Goal: Contribute content: Add original content to the website for others to see

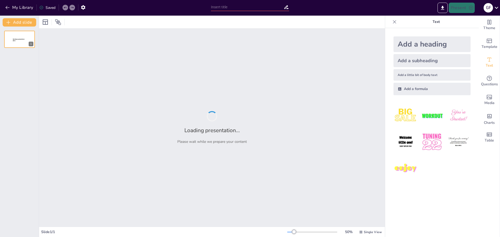
type input "El Futuro de la Banca Digital"
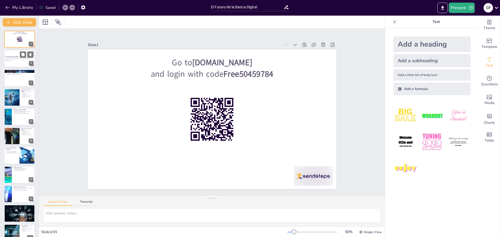
click at [16, 60] on p "Esta presentación explora las tendencias, desafíos y oportunidades en el ámbito…" at bounding box center [19, 59] width 28 height 3
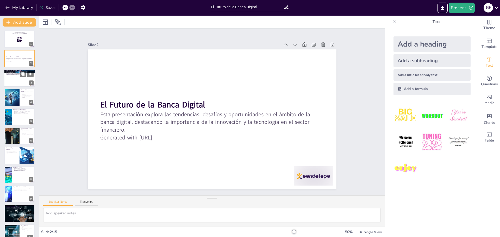
click at [13, 79] on div at bounding box center [19, 78] width 31 height 18
checkbox input "true"
type textarea "La gestión de cuentas en línea es un aspecto crucial de la banca digital, ya qu…"
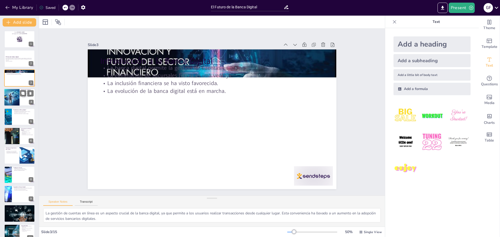
click at [12, 105] on div at bounding box center [11, 98] width 21 height 18
checkbox input "true"
type textarea "La comodidad es una de las principales ventajas que atrae a los usuarios a la b…"
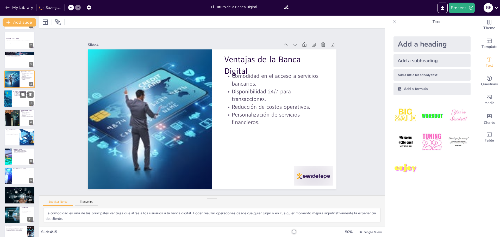
scroll to position [44, 0]
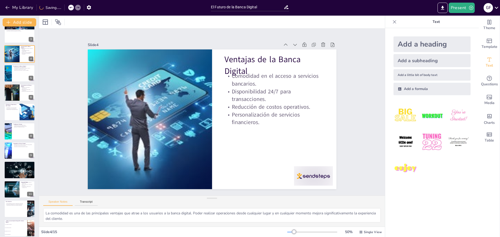
click at [0, 101] on div "Go to sendsteps.me and login with code Free50459784 1 El Futuro de la Banca Dig…" at bounding box center [19, 131] width 39 height 289
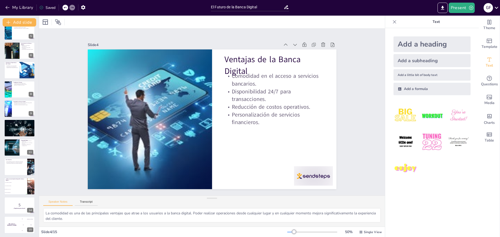
scroll to position [86, 0]
click at [21, 218] on button at bounding box center [23, 220] width 6 height 6
checkbox input "true"
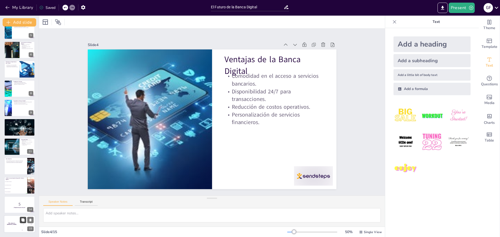
scroll to position [106, 0]
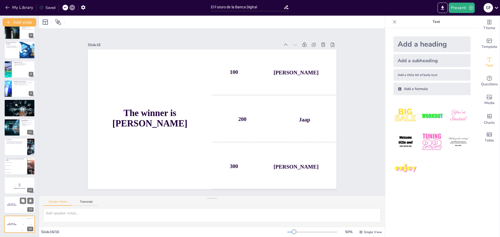
click at [15, 201] on div "The winner is Niels 🏆" at bounding box center [12, 205] width 16 height 18
click at [14, 181] on div at bounding box center [19, 186] width 31 height 18
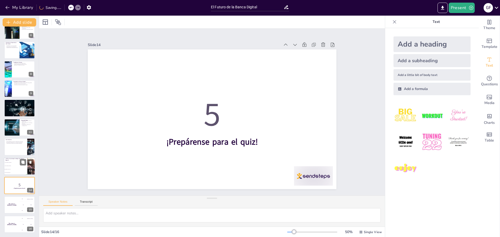
click at [17, 164] on li "Costos operativos elevados." at bounding box center [15, 165] width 23 height 3
checkbox input "true"
type textarea "La respuesta correcta es "Comodidad y acceso 24/7", como se menciona en la diap…"
checkbox input "true"
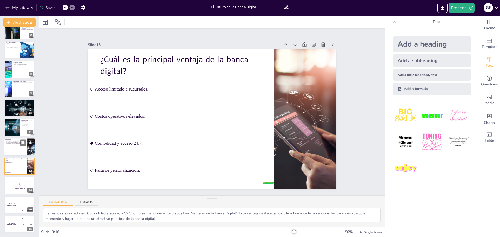
checkbox input "true"
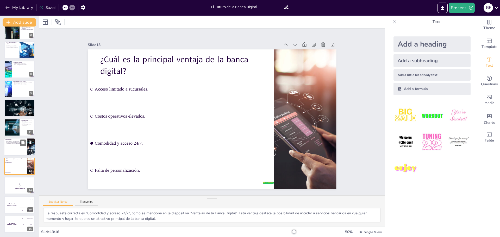
checkbox input "true"
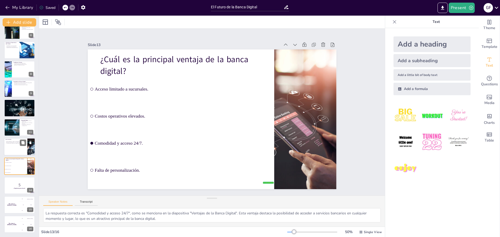
checkbox input "true"
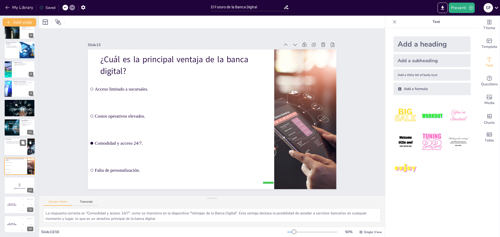
checkbox input "true"
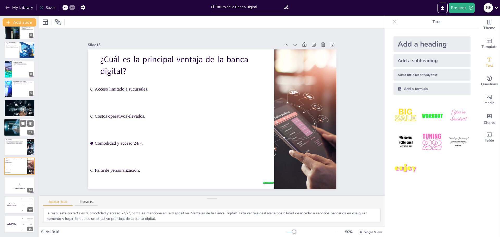
checkbox input "true"
click at [18, 129] on div at bounding box center [11, 128] width 35 height 18
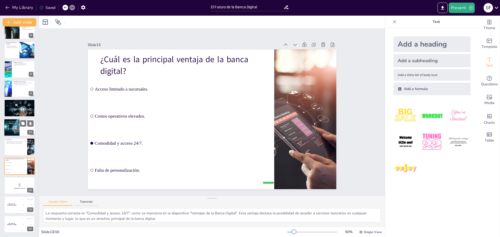
checkbox input "true"
type textarea "Los ejemplos de BBVA, Santander y Revolut ilustran cómo la digitalización puede…"
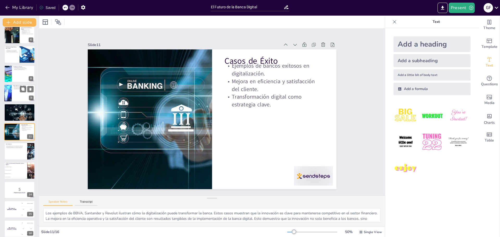
click at [11, 99] on div at bounding box center [7, 93] width 29 height 18
checkbox input "true"
type textarea "La autenticación de dos factores es una medida efectiva para proteger las cuent…"
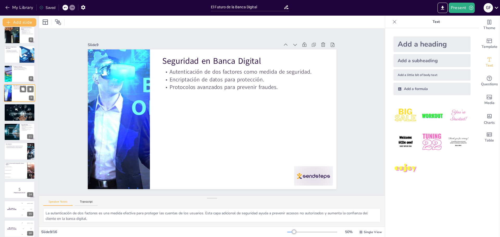
scroll to position [63, 0]
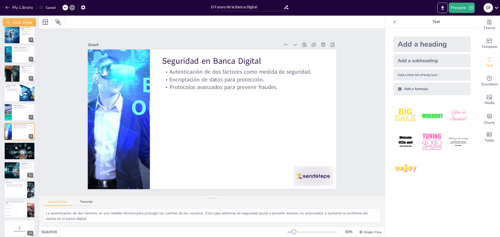
click at [10, 64] on div "Go to sendsteps.me and login with code Free50459784 1 El Futuro de la Banca Dig…" at bounding box center [19, 122] width 39 height 308
click at [443, 4] on button "Export to PowerPoint" at bounding box center [443, 8] width 10 height 10
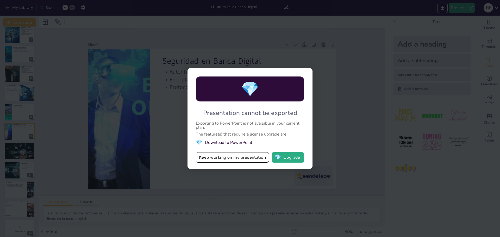
click at [243, 141] on li "💎 Download to PowerPoint" at bounding box center [250, 142] width 108 height 7
click at [284, 160] on button "💎 Upgrade" at bounding box center [288, 157] width 33 height 10
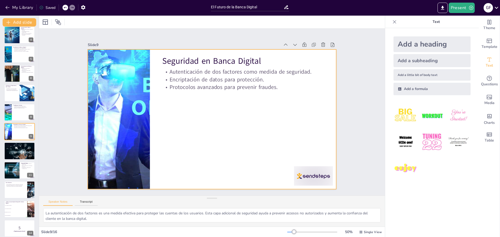
checkbox input "true"
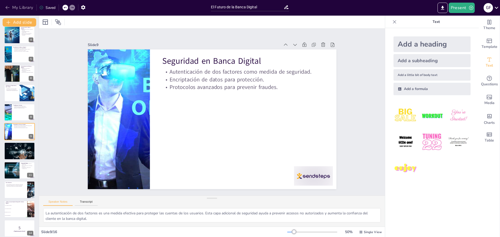
click at [9, 10] on icon "button" at bounding box center [7, 7] width 5 height 5
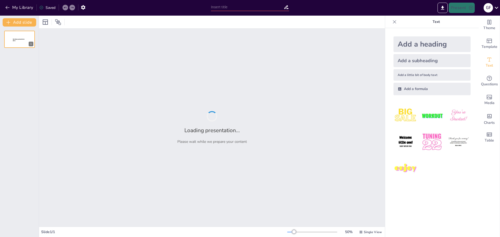
type input "New Sendsteps"
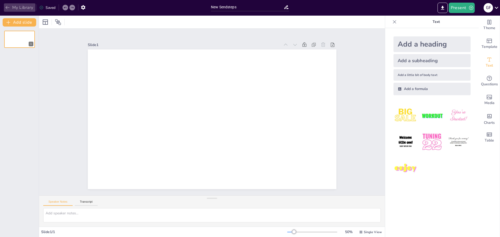
click at [13, 6] on button "My Library" at bounding box center [20, 7] width 32 height 8
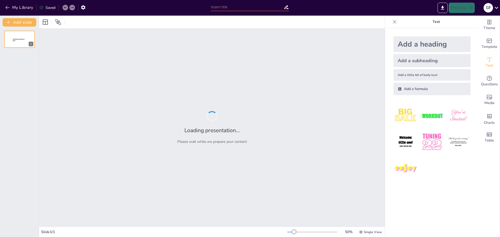
type input "Internet Banking"
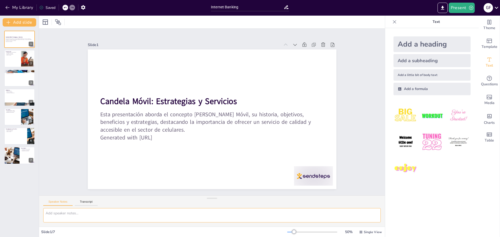
click at [226, 214] on textarea at bounding box center [212, 215] width 338 height 14
click at [15, 55] on p "Visión y misión" at bounding box center [12, 55] width 14 height 1
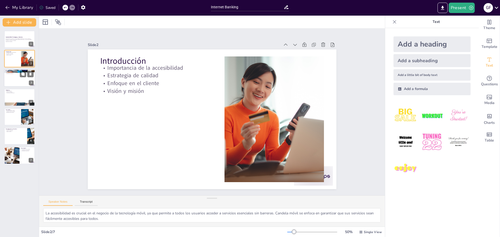
click at [8, 84] on div at bounding box center [19, 78] width 31 height 18
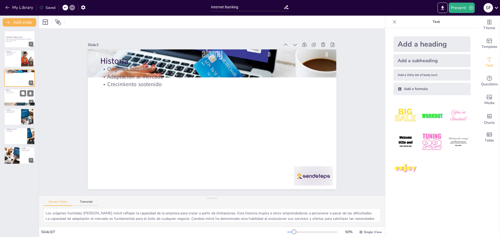
click at [9, 104] on div at bounding box center [19, 105] width 31 height 16
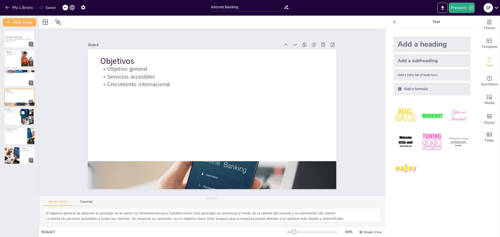
click at [7, 115] on div at bounding box center [19, 117] width 31 height 18
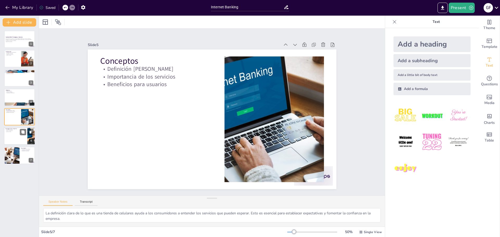
click at [9, 138] on div at bounding box center [19, 136] width 31 height 18
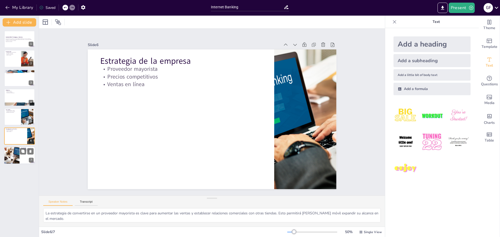
click at [18, 156] on div at bounding box center [11, 156] width 27 height 18
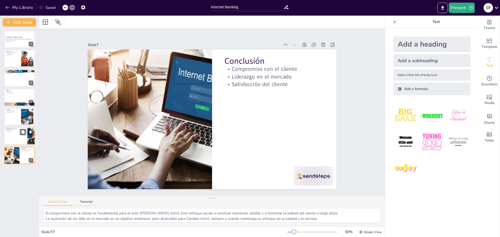
click at [13, 131] on p "Ventas en línea" at bounding box center [15, 131] width 20 height 1
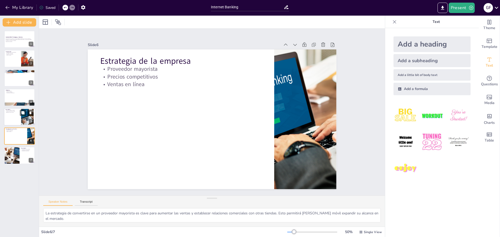
click at [18, 108] on div "Conceptos Definición de tienda Importancia de los servicios Beneficios para usu…" at bounding box center [19, 117] width 31 height 18
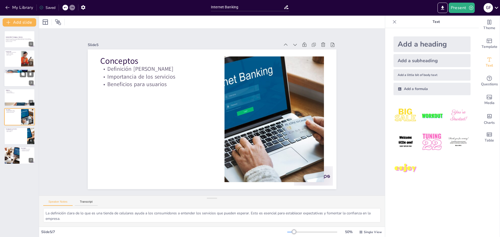
click at [11, 87] on div "Historia Orígenes humildes Adaptación al mercado Crecimiento sostenido 3" at bounding box center [19, 78] width 31 height 18
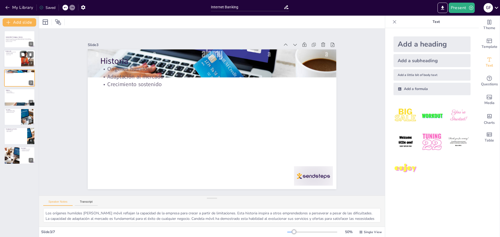
drag, startPoint x: 4, startPoint y: 51, endPoint x: 9, endPoint y: 51, distance: 5.0
click at [4, 51] on div "Candela Móvil: Estrategias y Servicios Esta presentación aborda el concepto de …" at bounding box center [19, 98] width 39 height 134
click at [13, 49] on div "Candela Móvil: Estrategias y Servicios Esta presentación aborda el concepto de …" at bounding box center [19, 98] width 39 height 134
click at [11, 55] on p "Visión y misión" at bounding box center [12, 55] width 14 height 1
type textarea "La accesibilidad es crucial en el negocio de la tecnología móvil, ya que permit…"
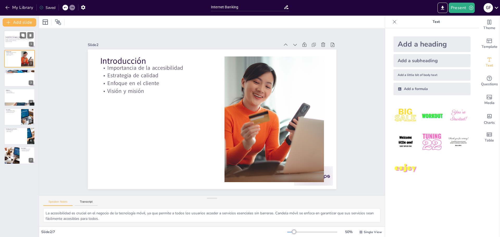
click at [14, 39] on p "Esta presentación aborda el concepto de Candela Móvil, su historia, objetivos, …" at bounding box center [19, 39] width 28 height 3
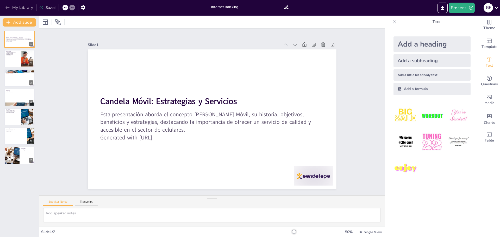
click at [7, 7] on icon "button" at bounding box center [7, 7] width 5 height 5
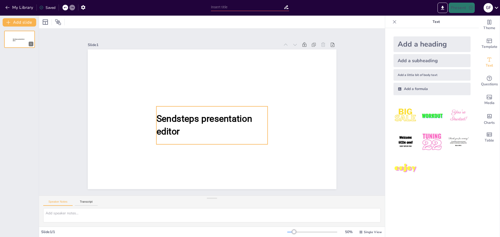
type input "New Sendsteps"
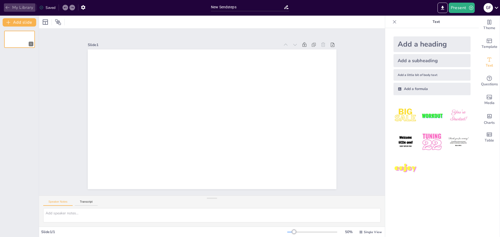
click at [9, 4] on button "My Library" at bounding box center [20, 7] width 32 height 8
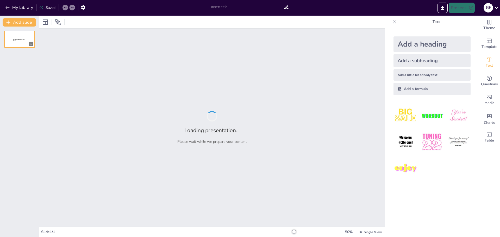
type input "Imported Presentation 1.pptx"
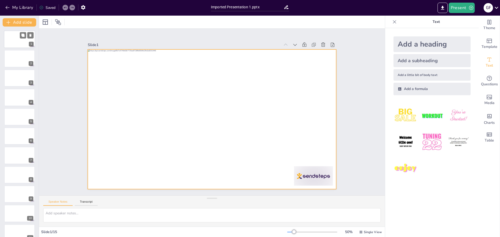
click at [26, 43] on div at bounding box center [19, 39] width 31 height 18
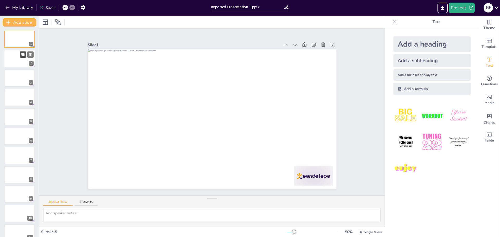
click at [20, 57] on button at bounding box center [23, 55] width 6 height 6
click at [10, 88] on div "1 2 3 4 5 6 7 8 9 10 11 12 13 14 15 16" at bounding box center [19, 185] width 39 height 308
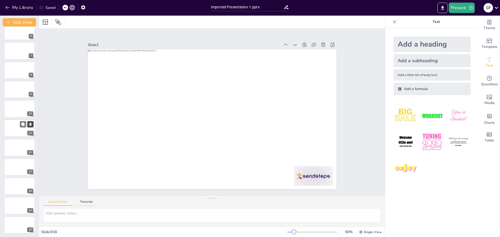
scroll to position [106, 0]
click at [18, 222] on div at bounding box center [19, 225] width 31 height 18
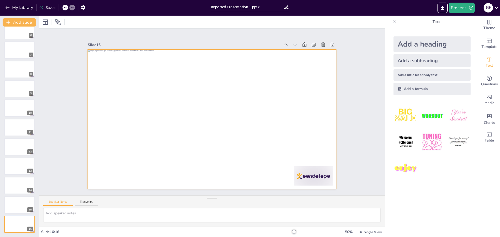
drag, startPoint x: 260, startPoint y: 107, endPoint x: 217, endPoint y: 109, distance: 43.6
click at [217, 109] on div at bounding box center [212, 119] width 249 height 140
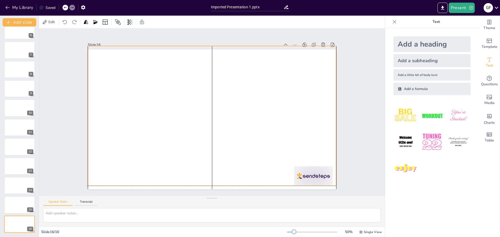
drag, startPoint x: 215, startPoint y: 113, endPoint x: 257, endPoint y: 107, distance: 42.1
click at [257, 107] on div at bounding box center [212, 116] width 249 height 140
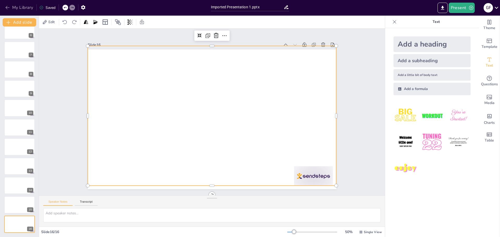
click at [10, 10] on button "My Library" at bounding box center [20, 7] width 32 height 8
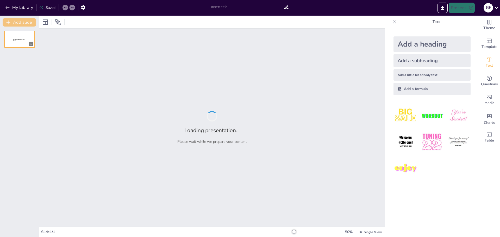
type input "Planificación y Lanzamiento de Productos en el Comercio Electrónico"
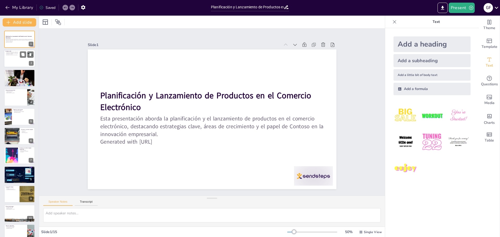
click at [9, 59] on div at bounding box center [19, 59] width 31 height 18
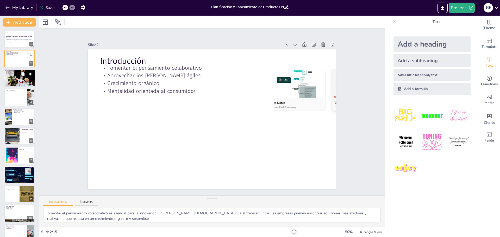
click at [11, 83] on div at bounding box center [20, 78] width 34 height 18
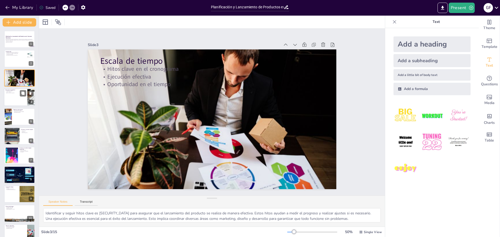
click at [7, 98] on div at bounding box center [19, 98] width 31 height 18
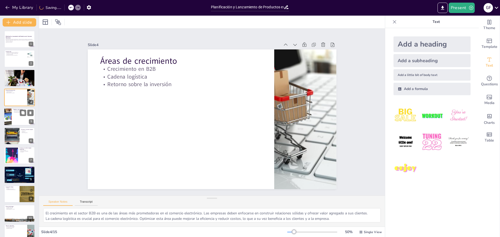
click at [7, 121] on div at bounding box center [8, 117] width 26 height 18
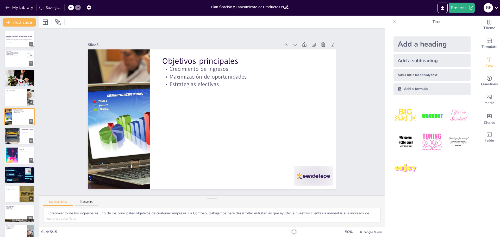
click at [6, 146] on div "Planificación y Lanzamiento de Productos en el Comercio Electrónico Esta presen…" at bounding box center [19, 175] width 39 height 289
click at [4, 153] on div "Planificación y Lanzamiento de Productos en el Comercio Electrónico Esta presen…" at bounding box center [19, 175] width 39 height 289
click at [16, 141] on div at bounding box center [11, 136] width 23 height 18
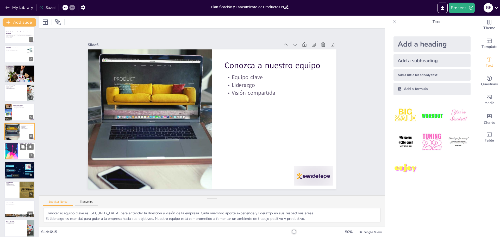
click at [15, 153] on div at bounding box center [11, 151] width 23 height 16
type textarea "El equipo extendido aporta una variedad de habilidades y conocimientos que comp…"
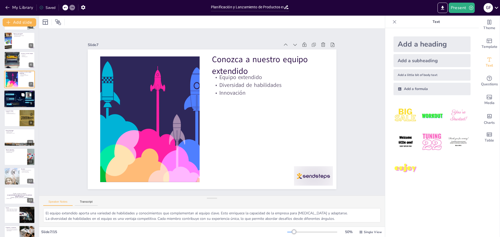
scroll to position [86, 0]
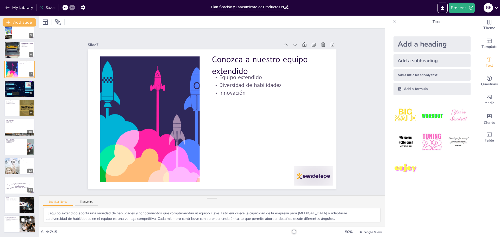
click at [18, 218] on p "Preguntas y respuestas" at bounding box center [11, 218] width 13 height 2
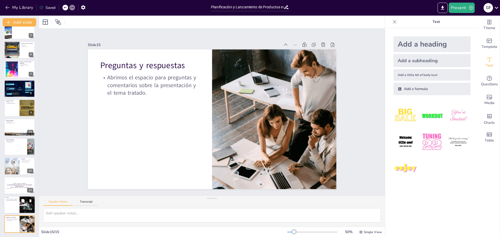
click at [17, 203] on div at bounding box center [19, 205] width 31 height 18
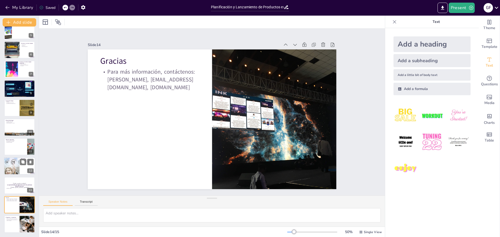
click at [17, 159] on div at bounding box center [11, 166] width 29 height 18
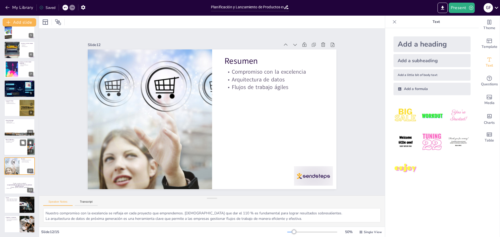
click at [20, 151] on div at bounding box center [19, 147] width 31 height 18
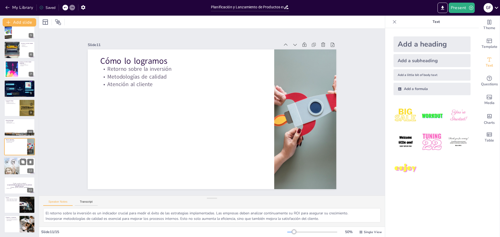
click at [9, 171] on div at bounding box center [11, 166] width 29 height 18
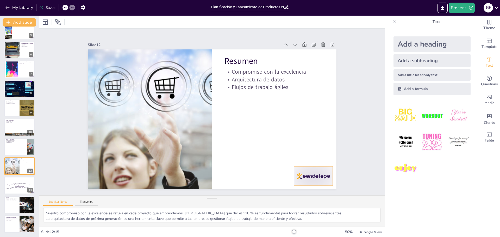
click at [198, 207] on div at bounding box center [182, 228] width 30 height 43
click at [11, 86] on div at bounding box center [19, 89] width 39 height 18
type textarea "Las estrategias de planificación son fundamentales para el éxito del lanzamient…"
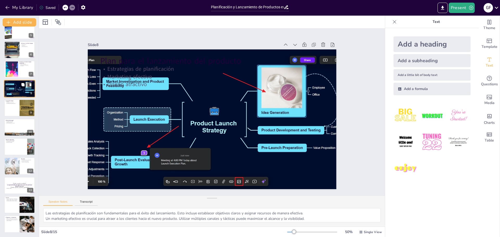
scroll to position [43, 0]
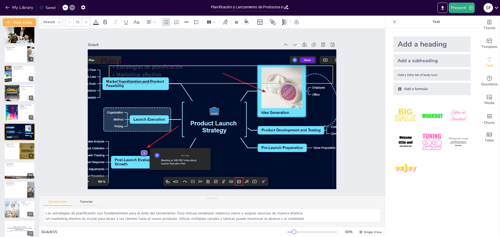
drag, startPoint x: 148, startPoint y: 75, endPoint x: 155, endPoint y: 73, distance: 7.4
click at [155, 73] on p "Marketing efectivo" at bounding box center [228, 77] width 221 height 54
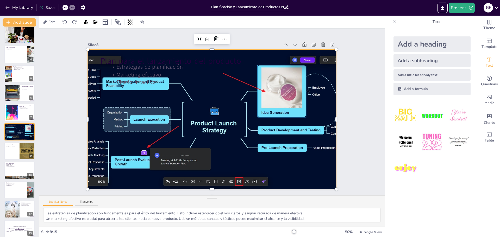
click at [217, 111] on div at bounding box center [208, 118] width 337 height 275
click at [213, 120] on div at bounding box center [205, 112] width 140 height 308
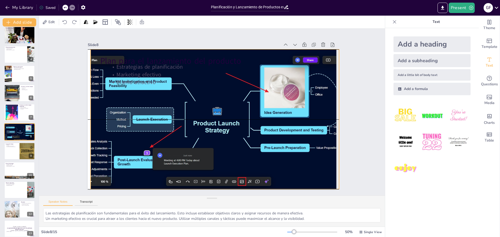
drag, startPoint x: 157, startPoint y: 150, endPoint x: 159, endPoint y: 149, distance: 3.0
click at [159, 149] on div at bounding box center [210, 119] width 337 height 275
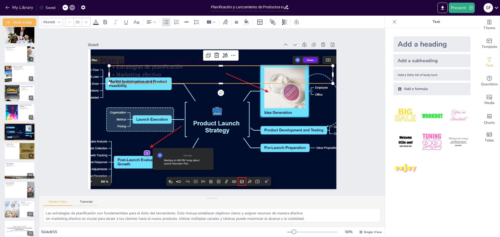
click at [135, 66] on p "Estrategias de planificación" at bounding box center [239, 75] width 208 height 98
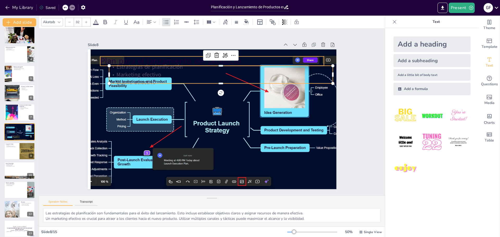
type input "48"
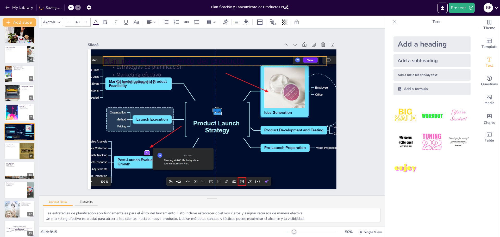
click at [122, 58] on p "Plan para el lanzamiento del producto" at bounding box center [230, 64] width 216 height 80
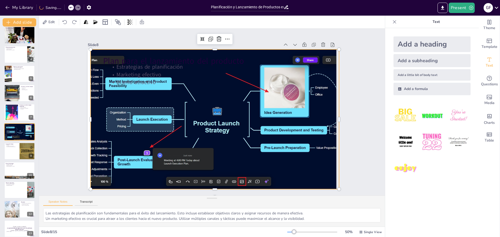
click at [92, 56] on div at bounding box center [212, 120] width 337 height 228
click at [90, 59] on div at bounding box center [212, 120] width 337 height 228
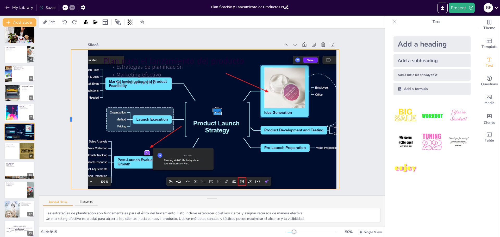
drag, startPoint x: 85, startPoint y: 58, endPoint x: 65, endPoint y: 60, distance: 19.9
click at [65, 60] on div at bounding box center [70, 90] width 33 height 138
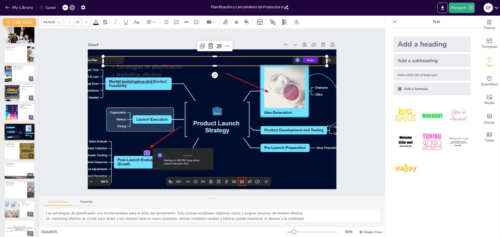
click at [161, 59] on p "Plan para el lanzamiento del producto" at bounding box center [248, 76] width 174 height 158
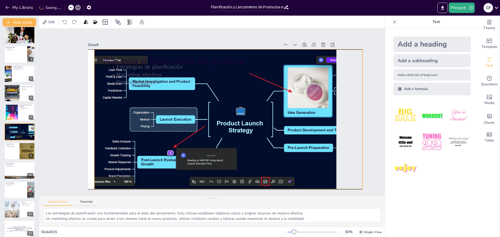
drag, startPoint x: 94, startPoint y: 69, endPoint x: 117, endPoint y: 69, distance: 23.4
click at [117, 69] on div "Plan para el lanzamiento del producto Estrategias de planificación Marketing ef…" at bounding box center [224, 51] width 243 height 52
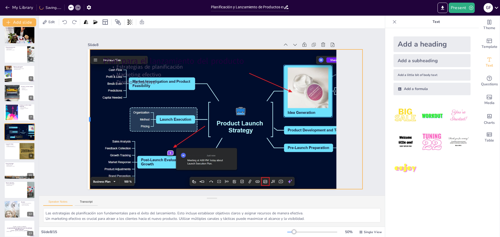
drag, startPoint x: 89, startPoint y: 94, endPoint x: 84, endPoint y: 88, distance: 7.0
click at [84, 88] on div at bounding box center [114, 34] width 97 height 107
